Goal: Task Accomplishment & Management: Use online tool/utility

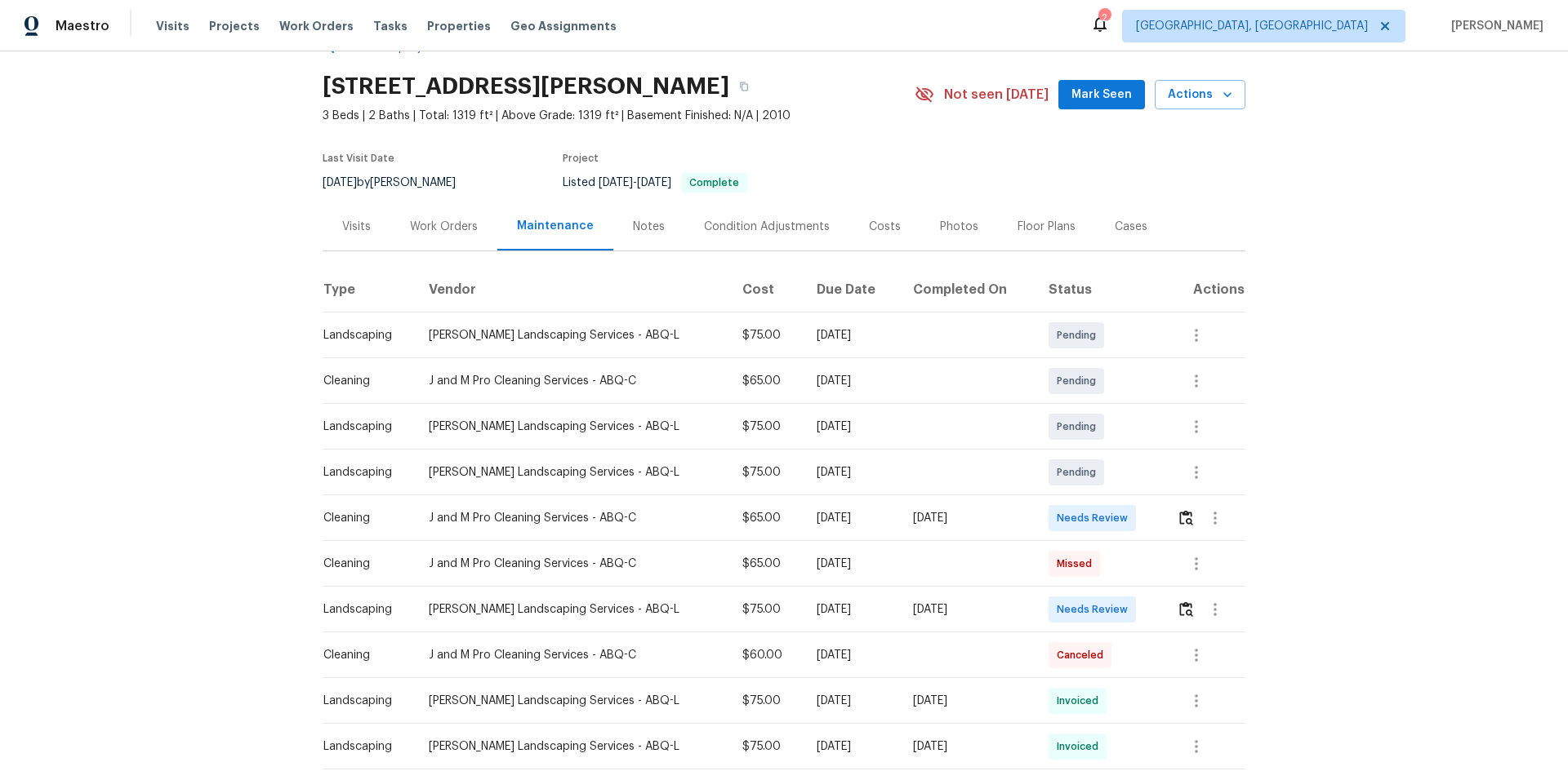
scroll to position [82, 0]
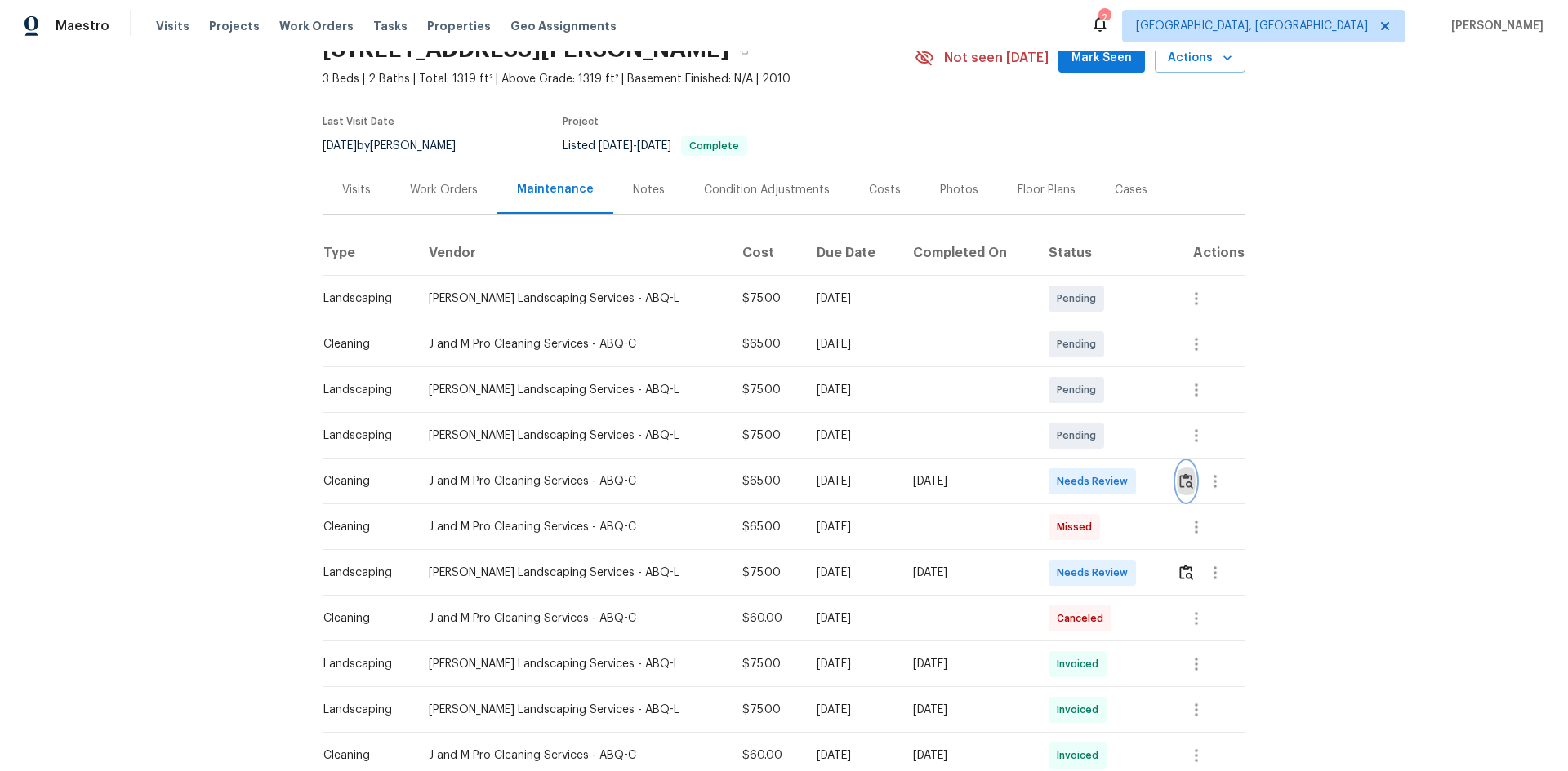
click at [1180, 475] on img "button" at bounding box center [1185, 481] width 13 height 15
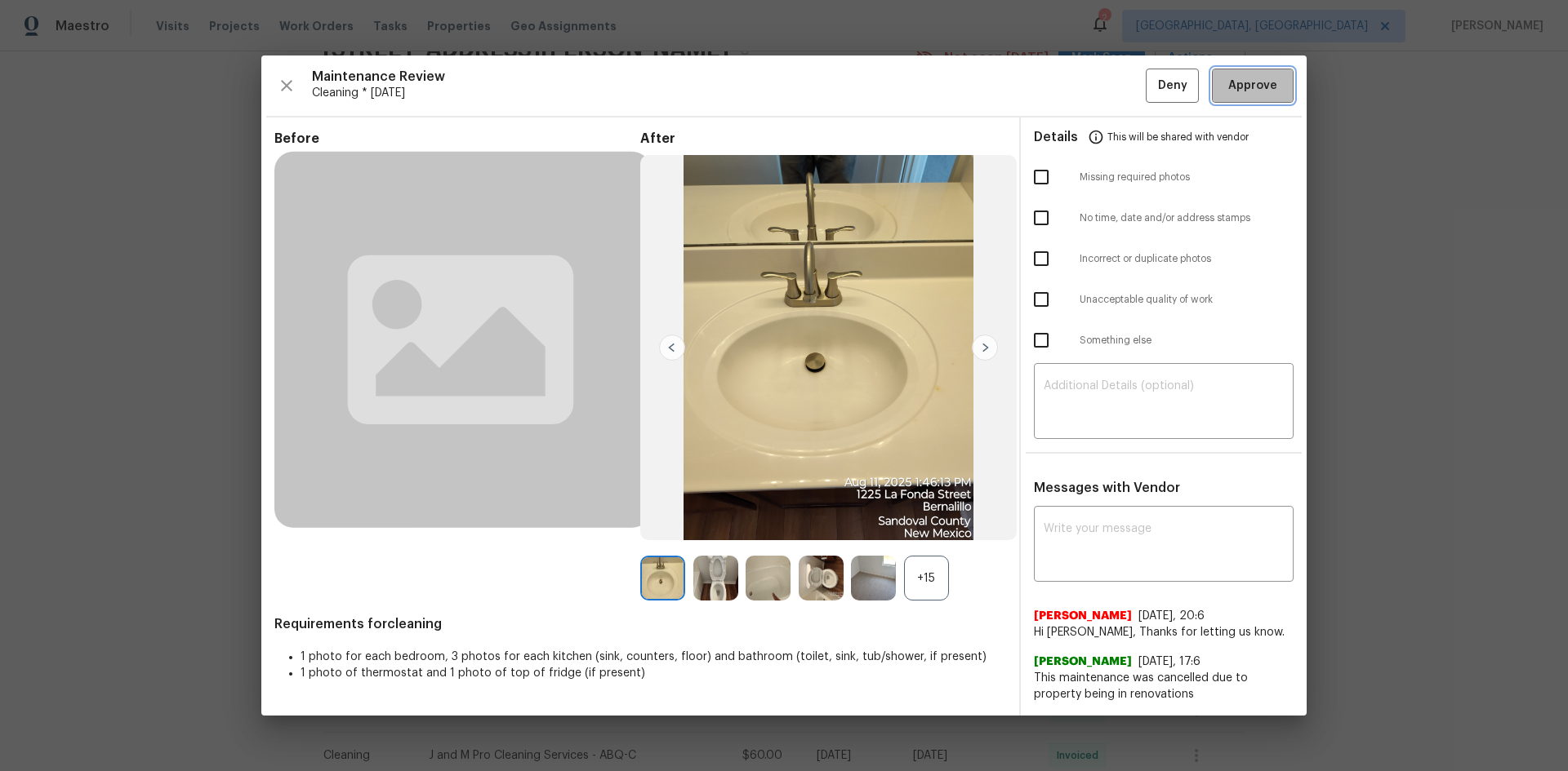
click at [1252, 93] on span "Approve" at bounding box center [1252, 85] width 49 height 21
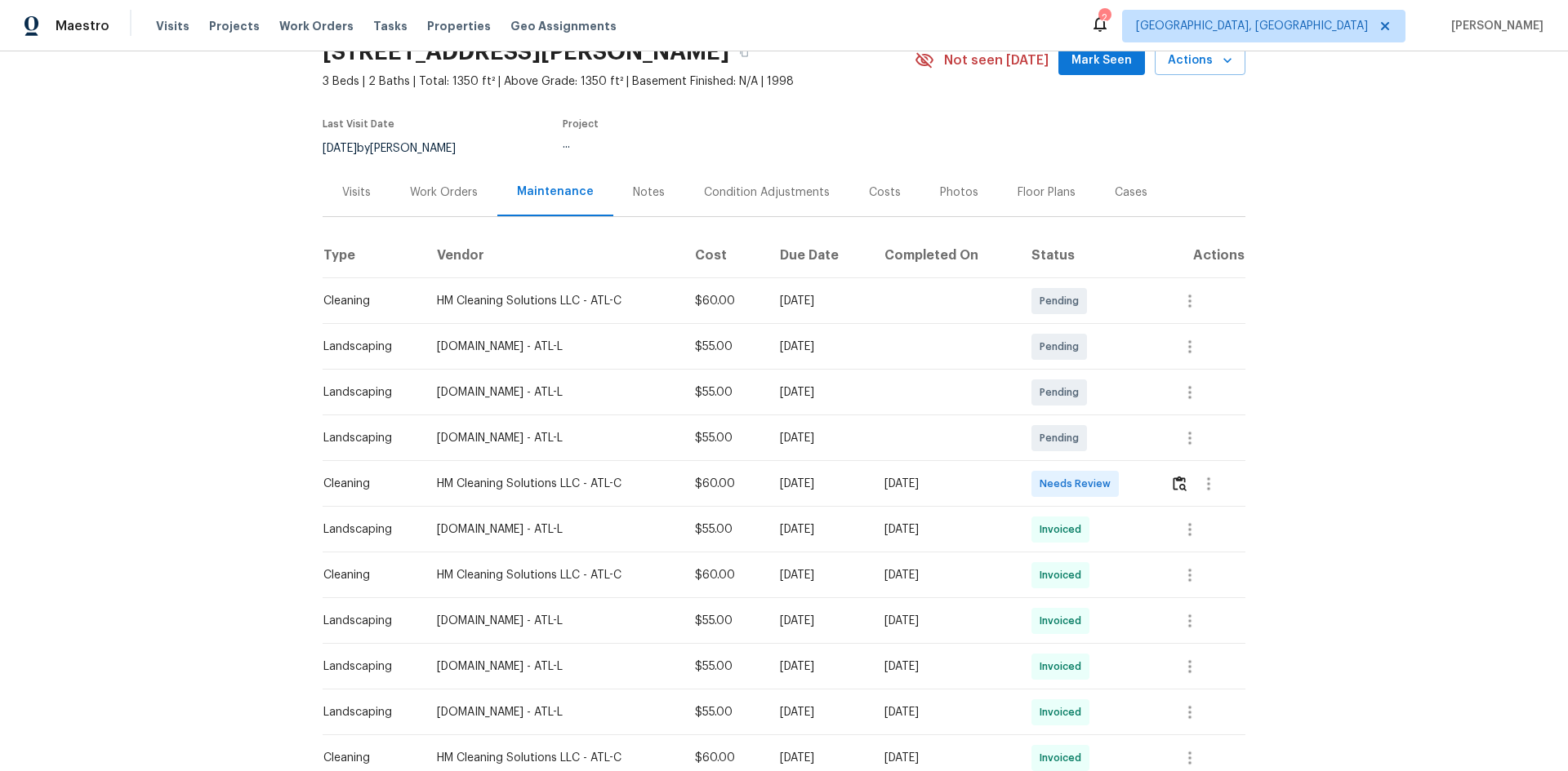
scroll to position [82, 0]
click at [1115, 484] on img "button" at bounding box center [1179, 481] width 13 height 15
